Goal: Task Accomplishment & Management: Use online tool/utility

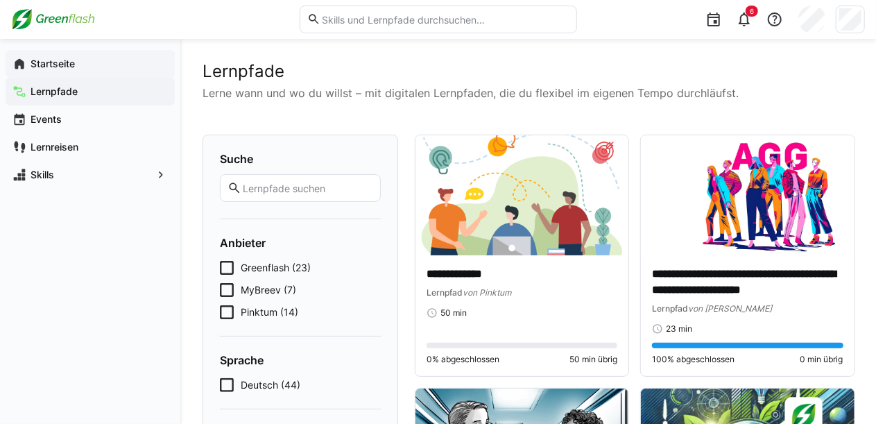
click at [0, 0] on app-navigation-label "Startseite" at bounding box center [0, 0] width 0 height 0
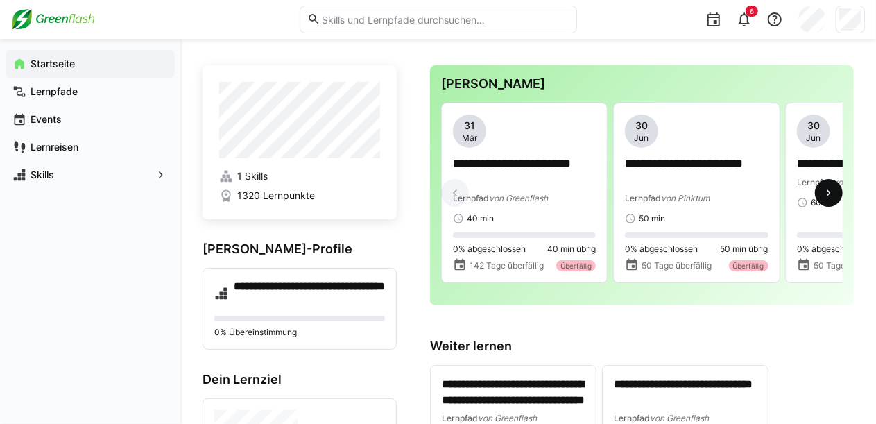
click at [824, 200] on eds-icon at bounding box center [829, 193] width 14 height 14
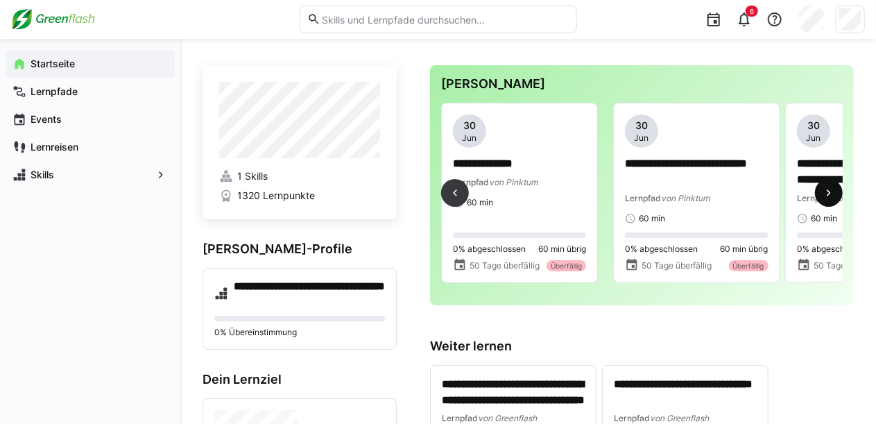
click at [824, 200] on eds-icon at bounding box center [829, 193] width 14 height 14
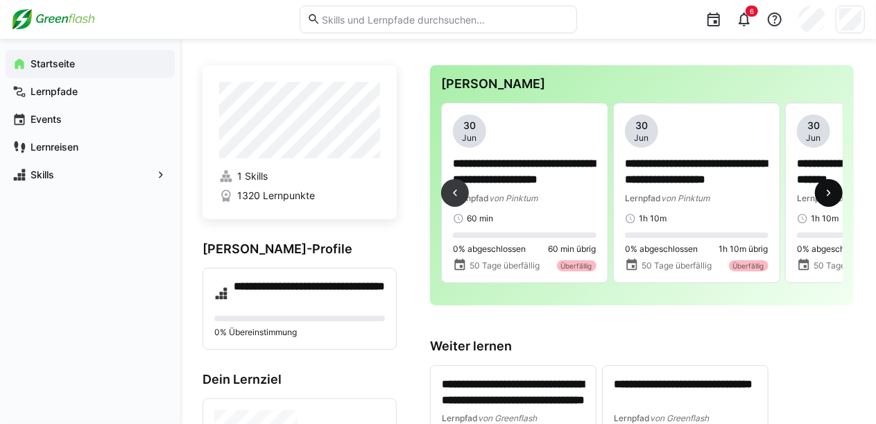
click at [824, 200] on eds-icon at bounding box center [829, 193] width 14 height 14
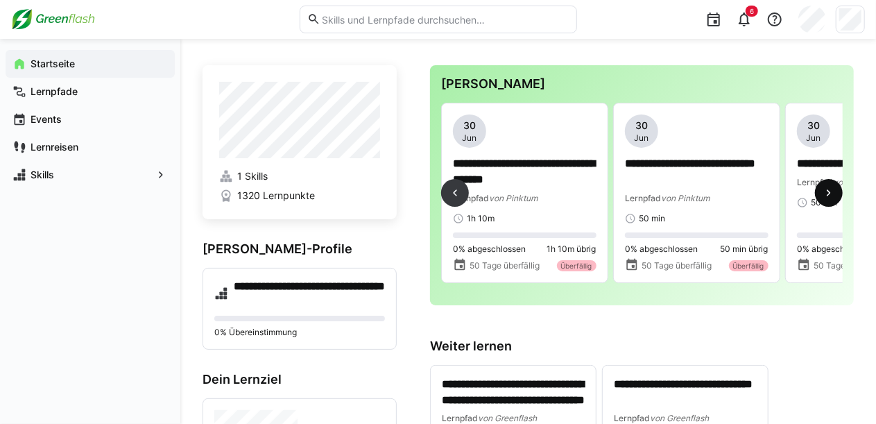
click at [824, 200] on eds-icon at bounding box center [829, 193] width 14 height 14
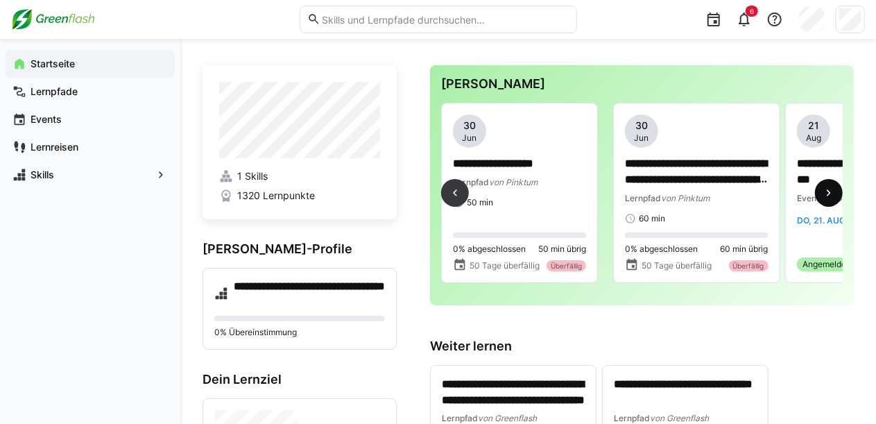
click at [824, 200] on eds-icon at bounding box center [829, 193] width 14 height 14
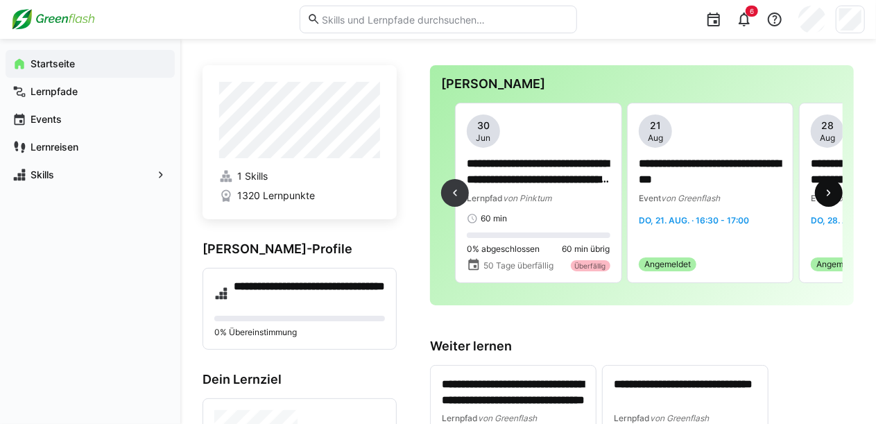
scroll to position [0, 1720]
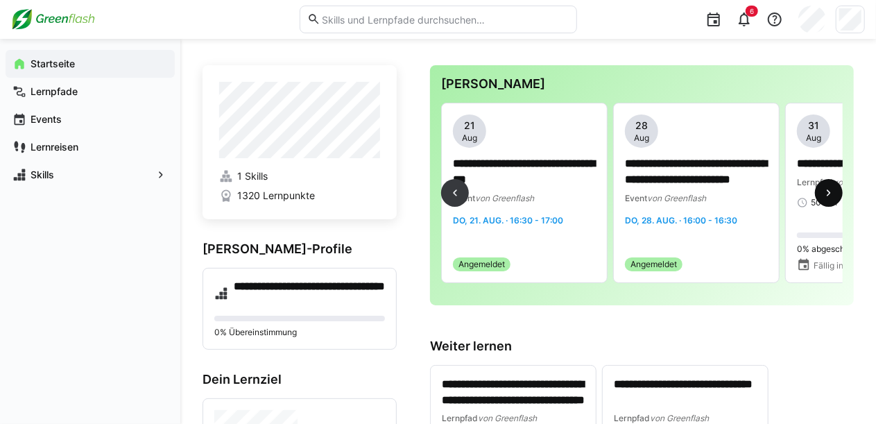
click at [824, 200] on eds-icon at bounding box center [829, 193] width 14 height 14
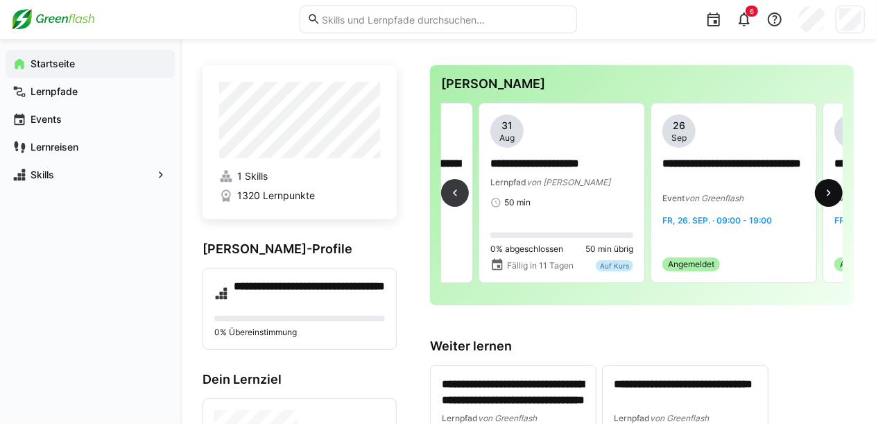
scroll to position [0, 2064]
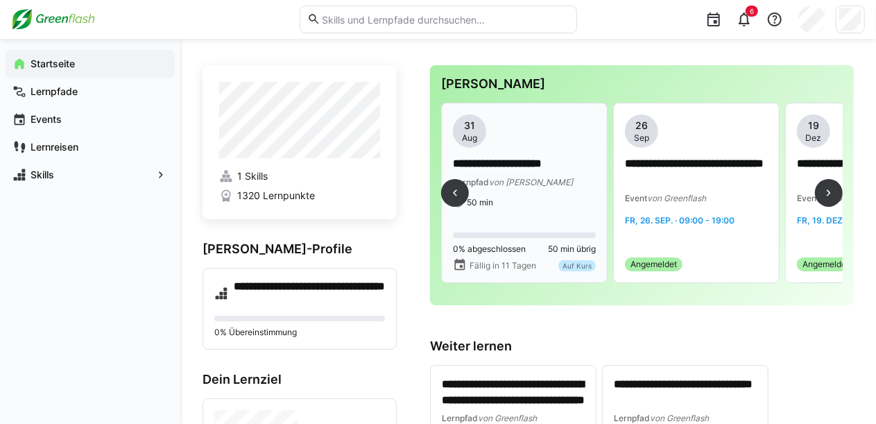
click at [527, 195] on div "**********" at bounding box center [524, 161] width 143 height 94
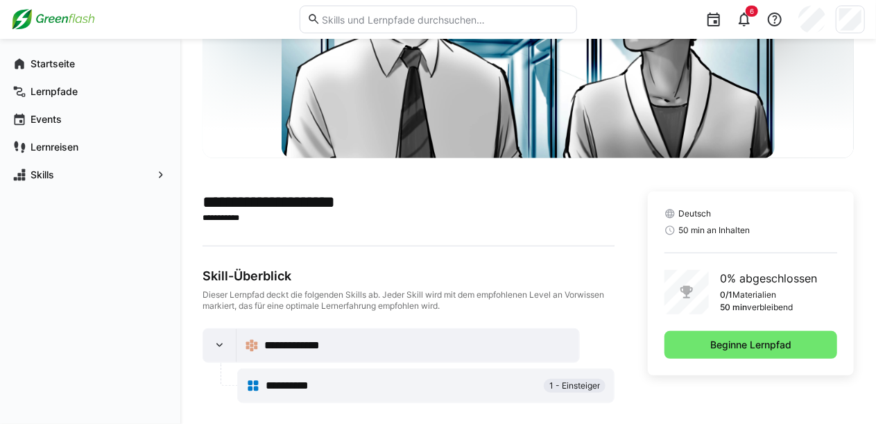
scroll to position [180, 0]
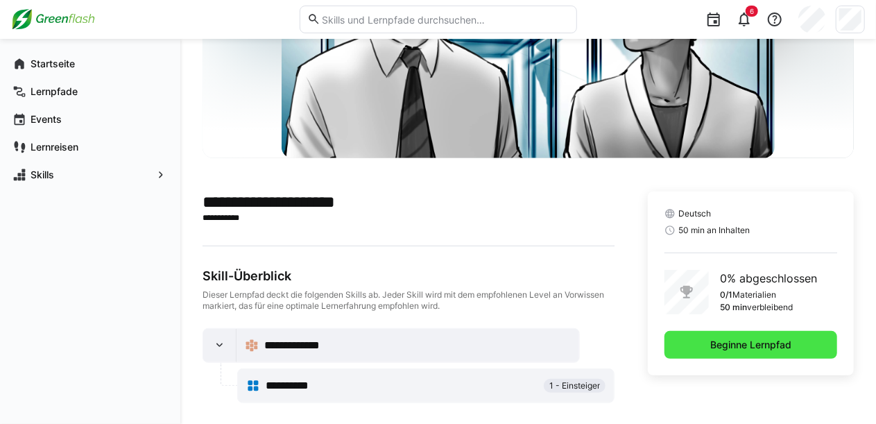
click at [693, 343] on span "Beginne Lernpfad" at bounding box center [750, 345] width 173 height 28
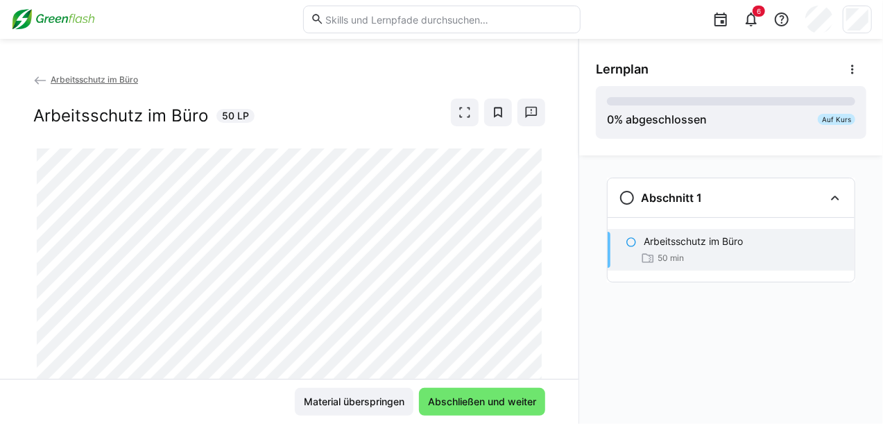
scroll to position [13, 0]
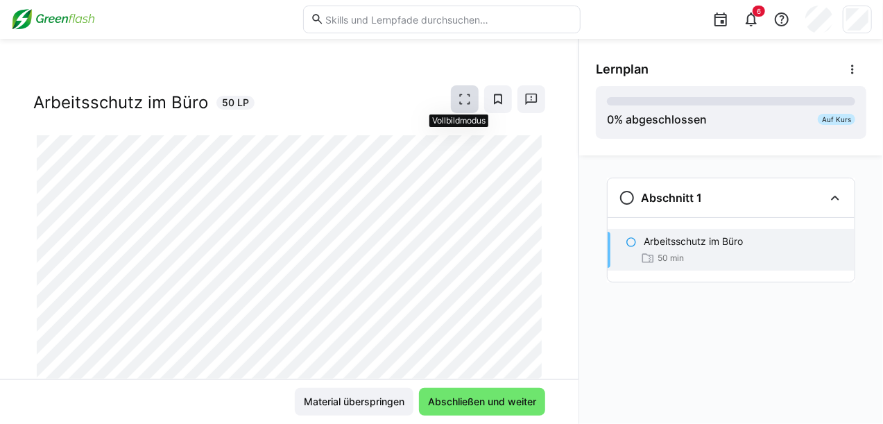
click at [466, 92] on eds-icon at bounding box center [465, 99] width 14 height 14
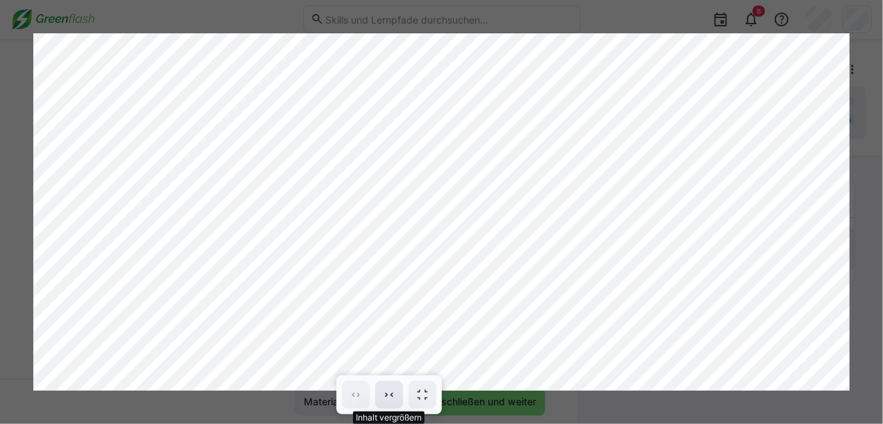
click at [395, 392] on eds-icon at bounding box center [389, 395] width 14 height 14
